Goal: Navigation & Orientation: Find specific page/section

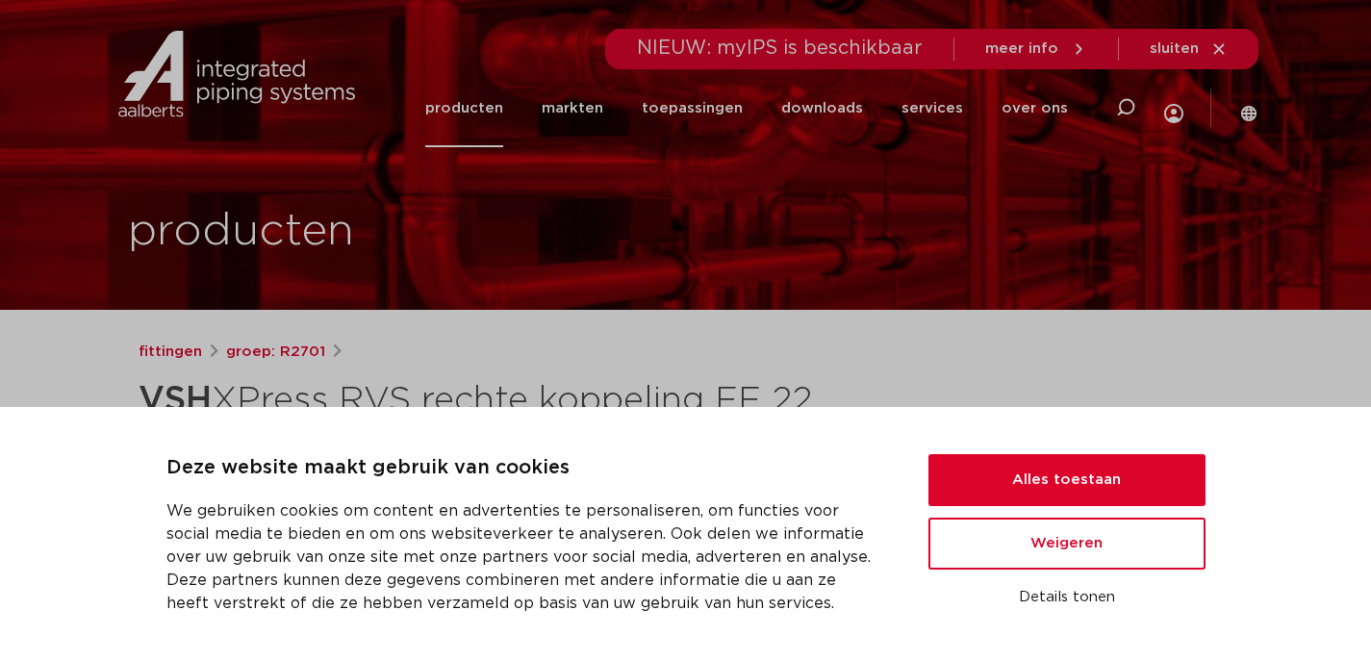
click at [471, 102] on link "producten" at bounding box center [464, 108] width 78 height 78
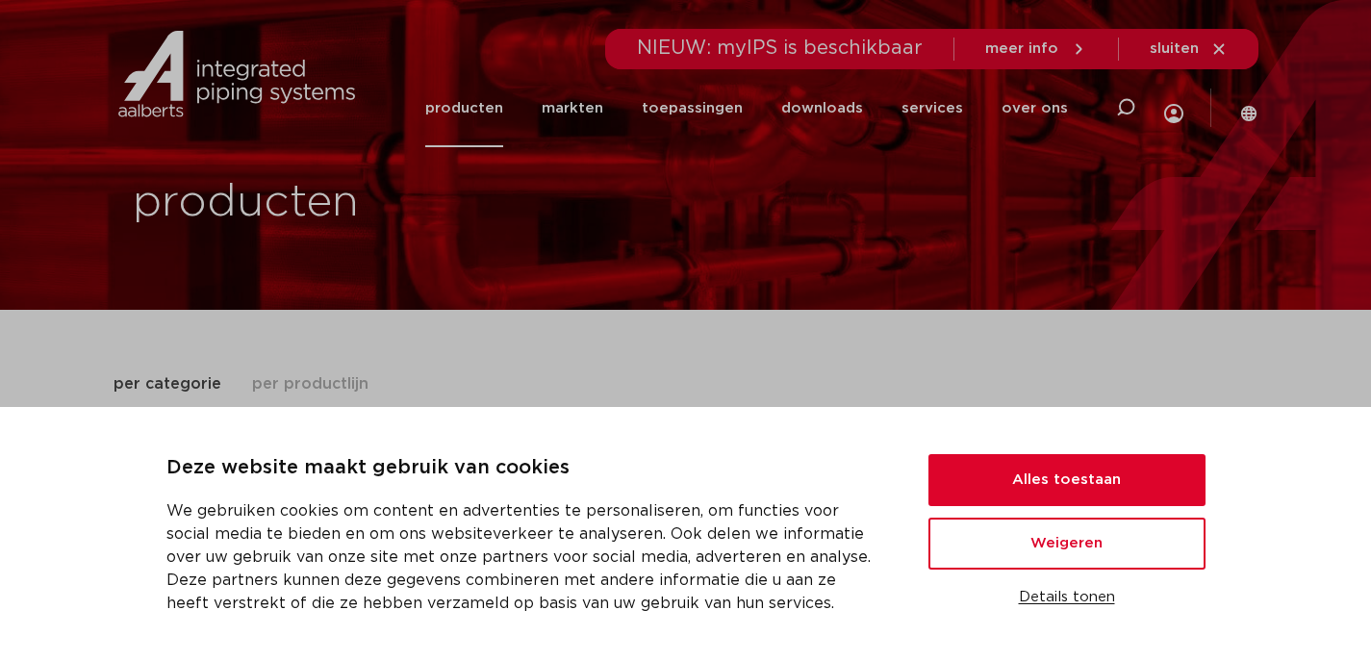
click at [1062, 597] on button "Details tonen" at bounding box center [1066, 597] width 277 height 33
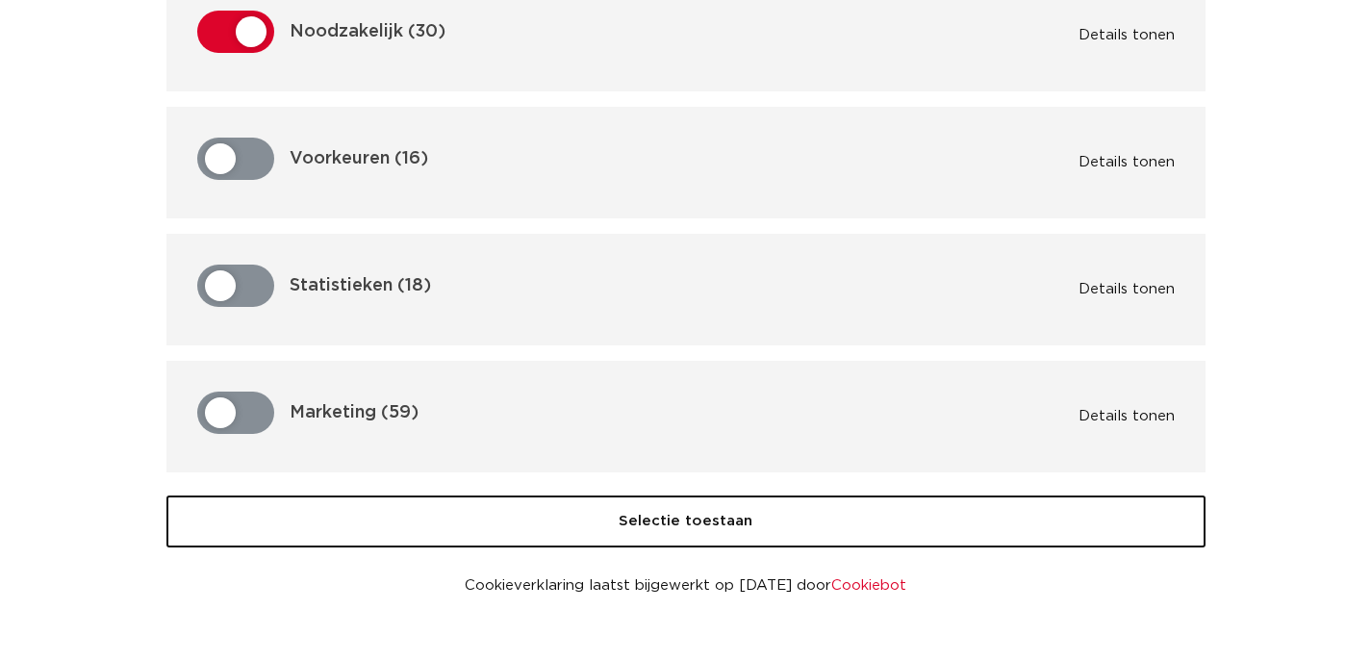
scroll to position [192, 0]
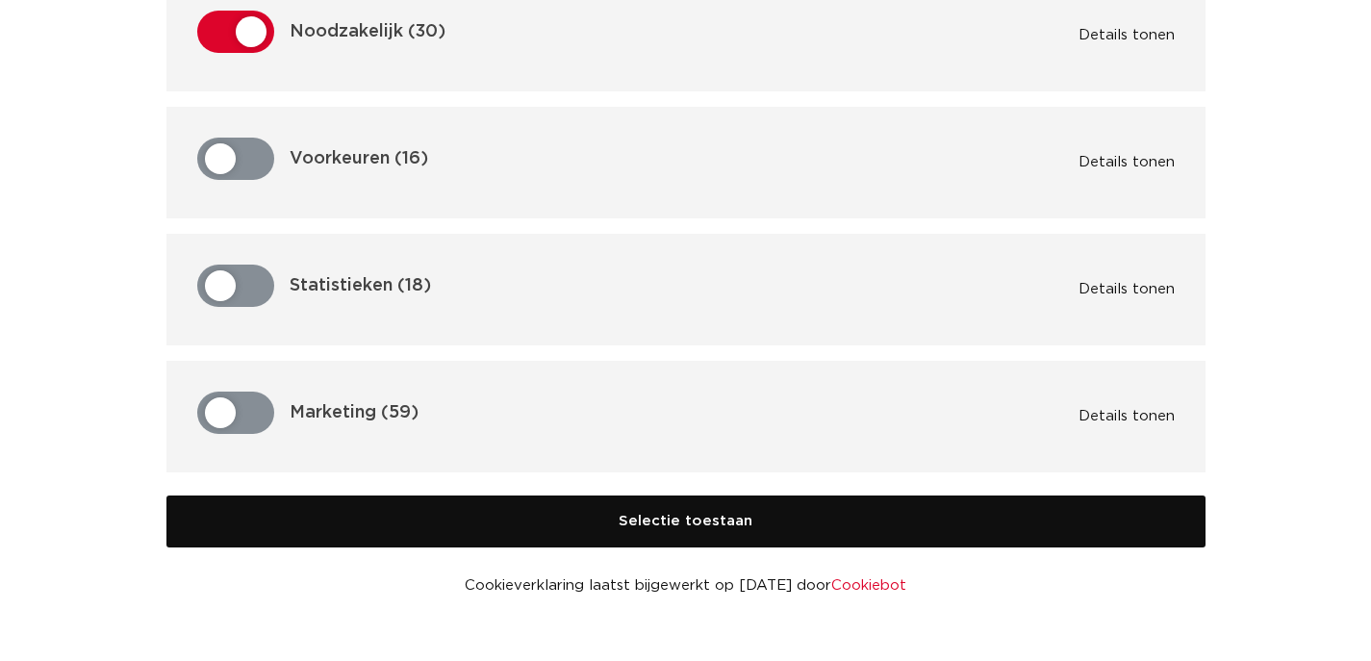
click at [690, 523] on button "Selectie toestaan" at bounding box center [685, 521] width 1039 height 52
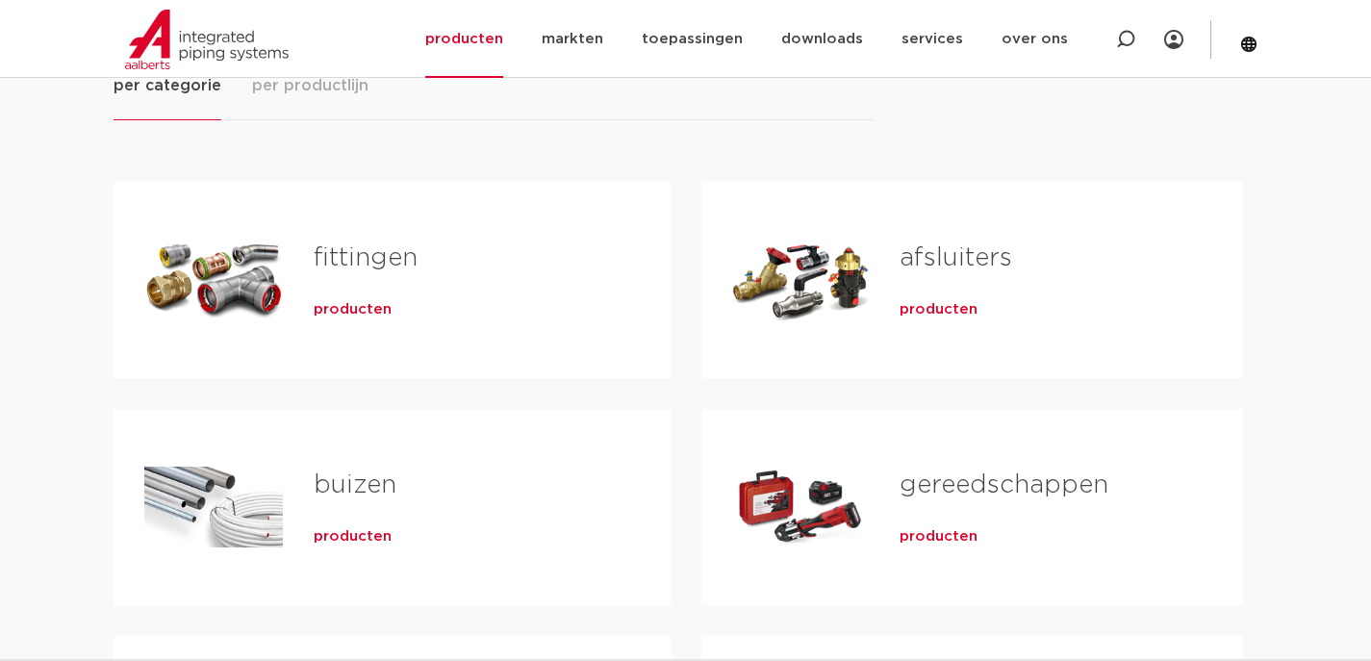
scroll to position [198, 0]
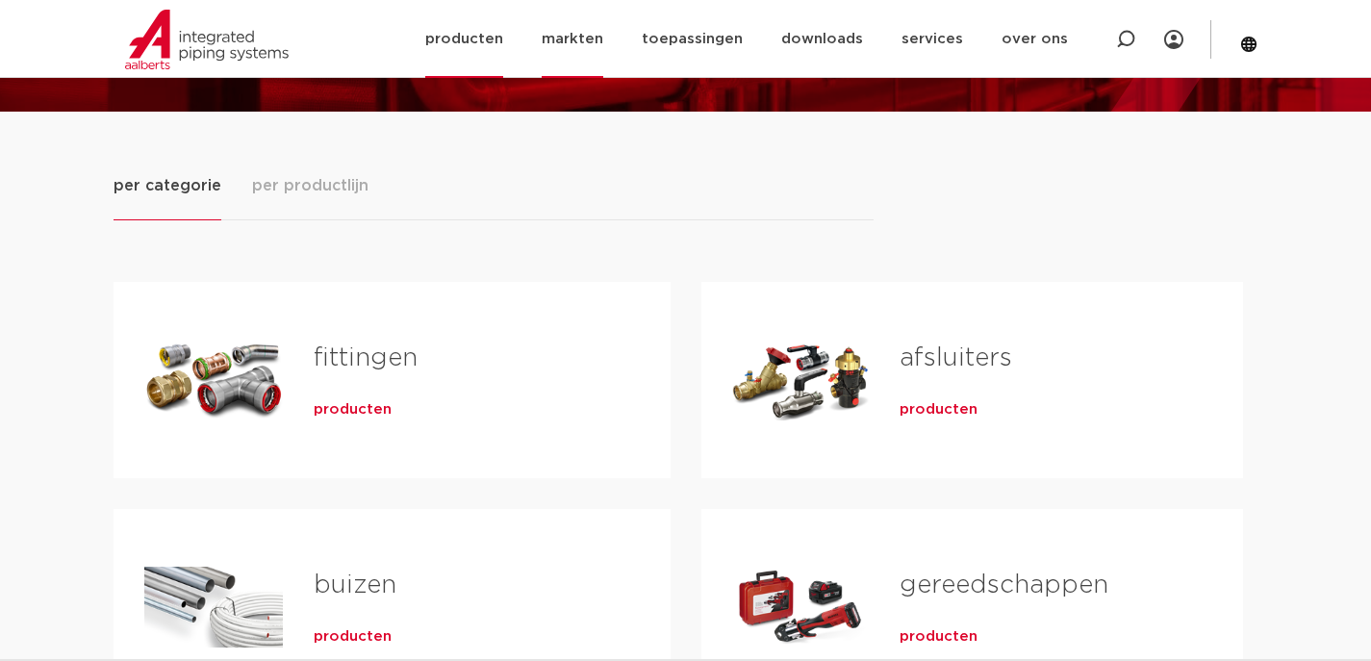
click at [581, 37] on link "markten" at bounding box center [573, 39] width 62 height 78
